Goal: Task Accomplishment & Management: Manage account settings

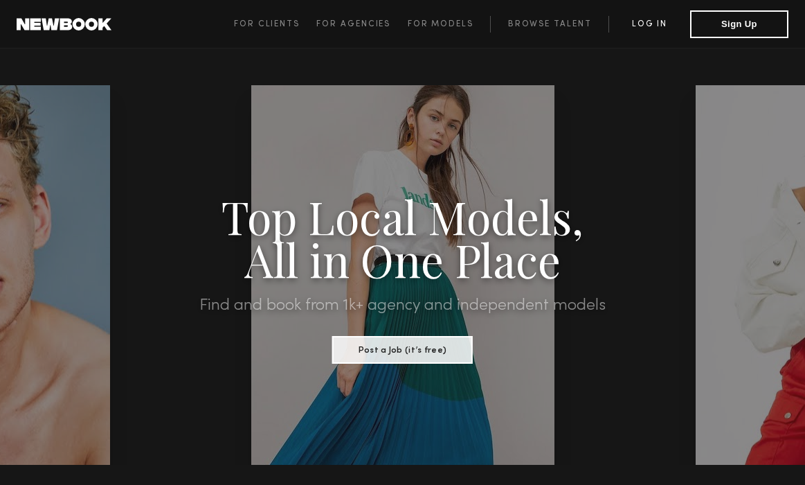
click at [660, 16] on link "Log in" at bounding box center [650, 24] width 82 height 17
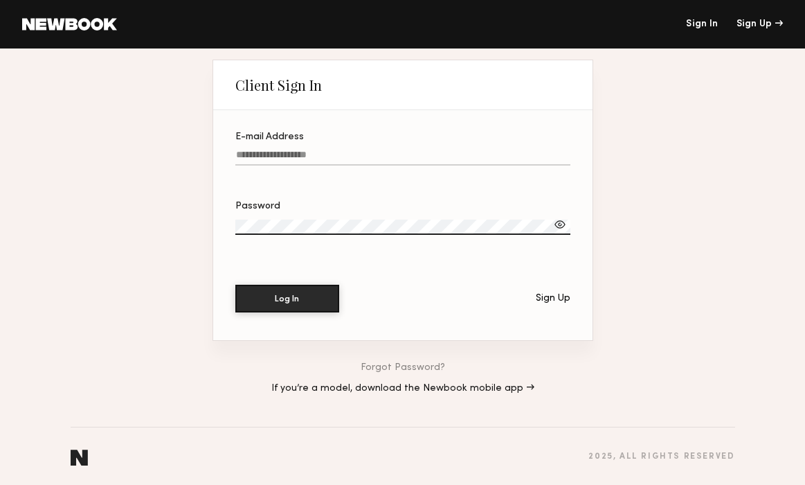
click at [374, 154] on input "E-mail Address" at bounding box center [402, 158] width 335 height 16
type input "**********"
click at [354, 209] on div "Password" at bounding box center [402, 206] width 335 height 10
click at [235, 285] on button "Log In" at bounding box center [287, 299] width 104 height 28
click at [561, 224] on div at bounding box center [560, 224] width 14 height 14
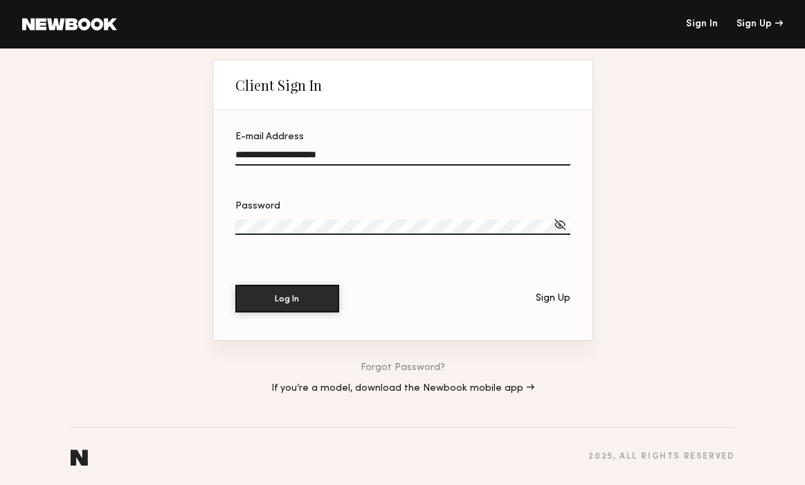
click at [235, 285] on button "Log In" at bounding box center [287, 299] width 104 height 28
